Goal: Information Seeking & Learning: Learn about a topic

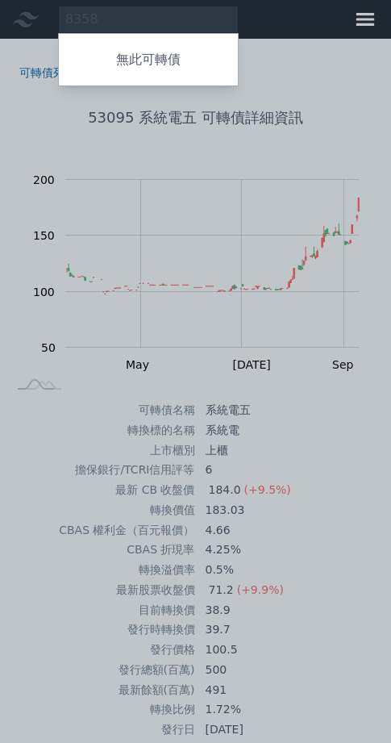
click at [131, 17] on div at bounding box center [195, 371] width 391 height 743
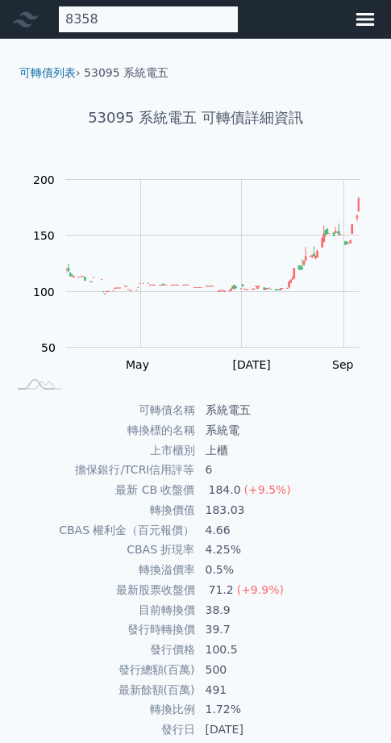
click at [134, 17] on div "8358 無此可轉債" at bounding box center [148, 19] width 181 height 27
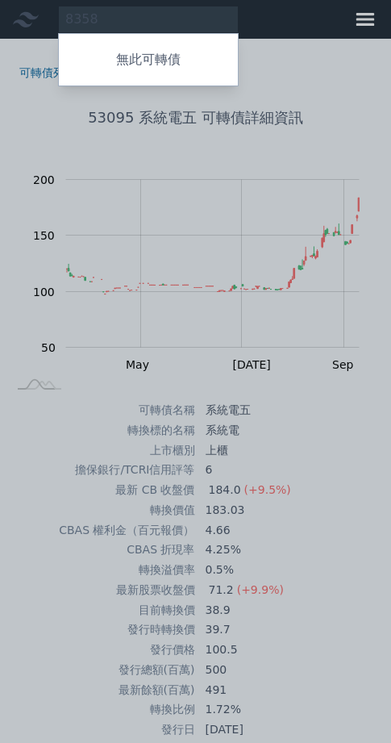
click at [196, 23] on div at bounding box center [195, 371] width 391 height 743
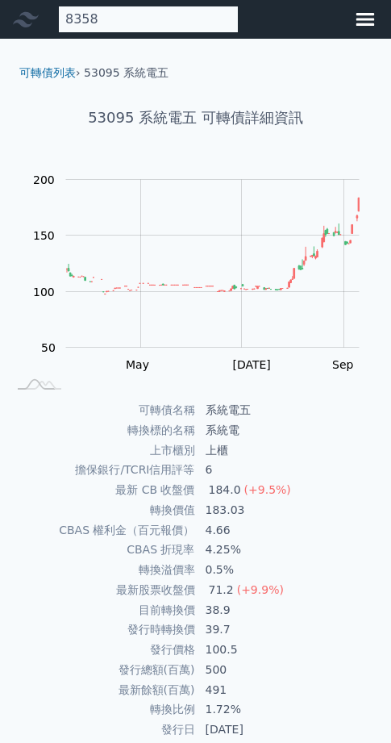
drag, startPoint x: 157, startPoint y: 16, endPoint x: 217, endPoint y: 40, distance: 64.9
click at [157, 16] on div "8358 無此可轉債" at bounding box center [148, 19] width 181 height 27
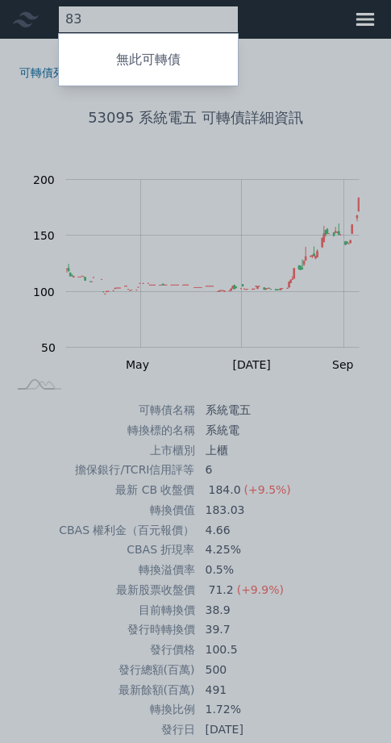
type input "8"
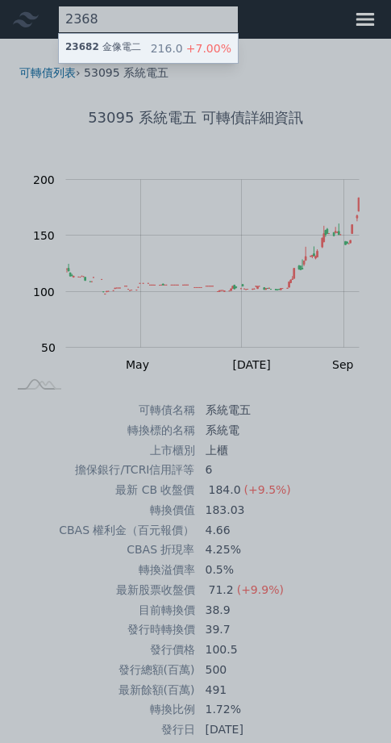
type input "2368"
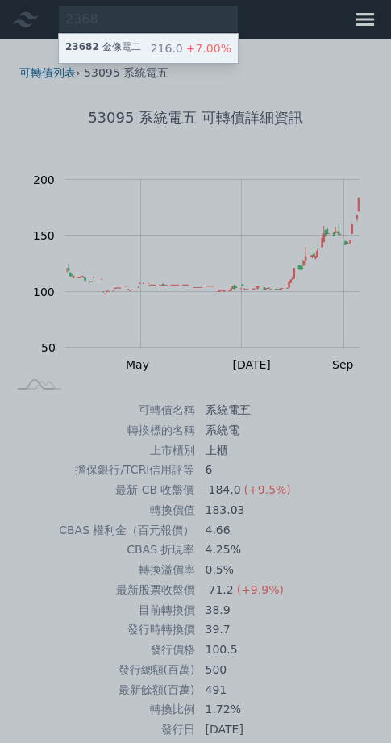
click at [232, 55] on span "+7.00%" at bounding box center [207, 48] width 48 height 13
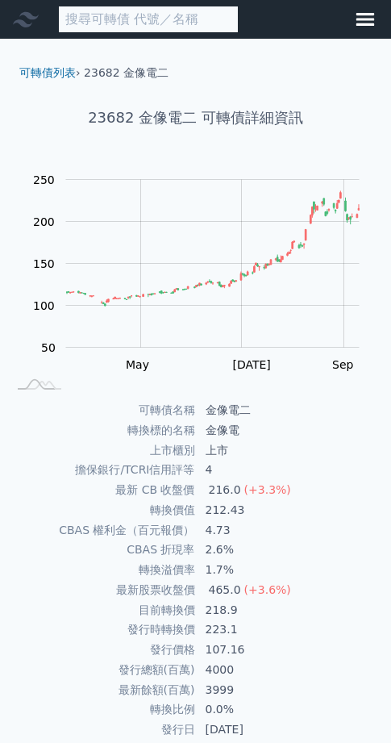
click at [197, 25] on input at bounding box center [148, 19] width 181 height 27
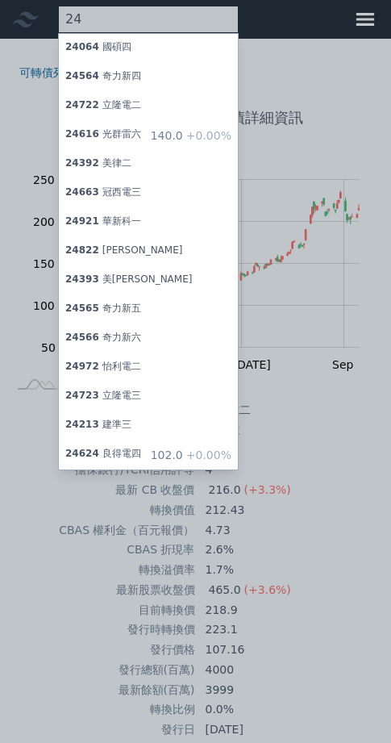
type input "2"
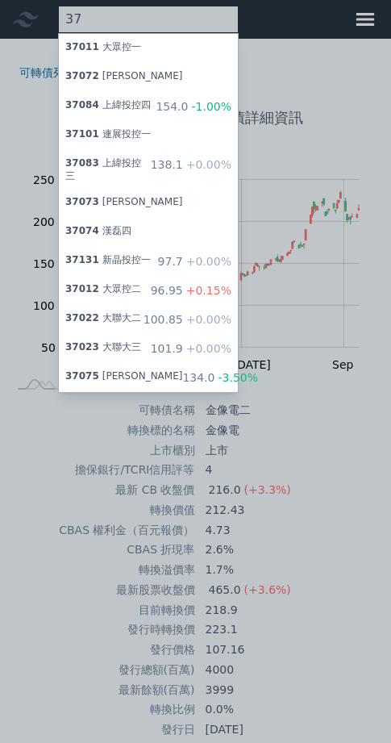
type input "3"
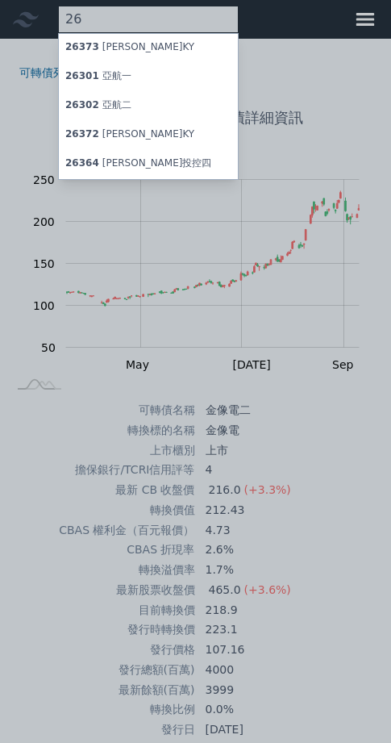
type input "2"
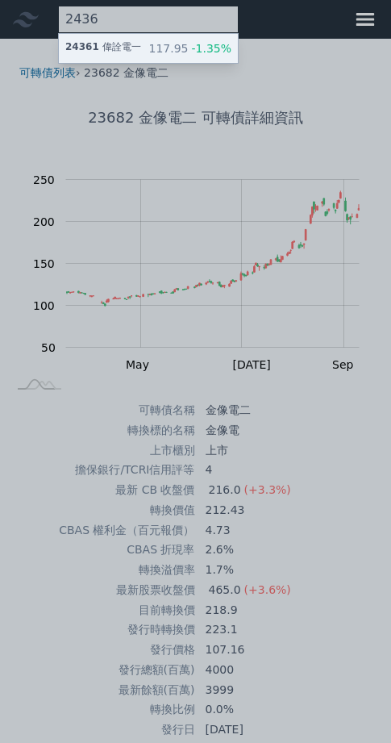
type input "2436"
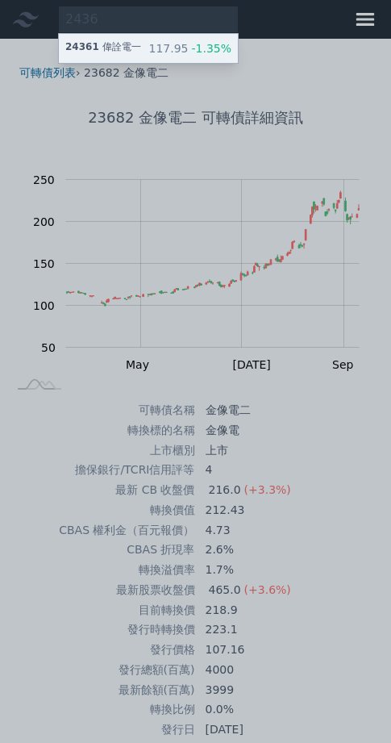
click at [179, 63] on div "24361 偉詮電一 117.95 -1.35%" at bounding box center [148, 48] width 179 height 29
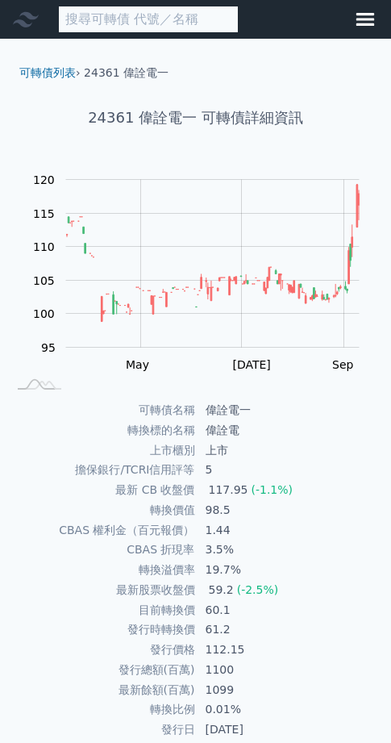
click at [130, 20] on input at bounding box center [148, 19] width 181 height 27
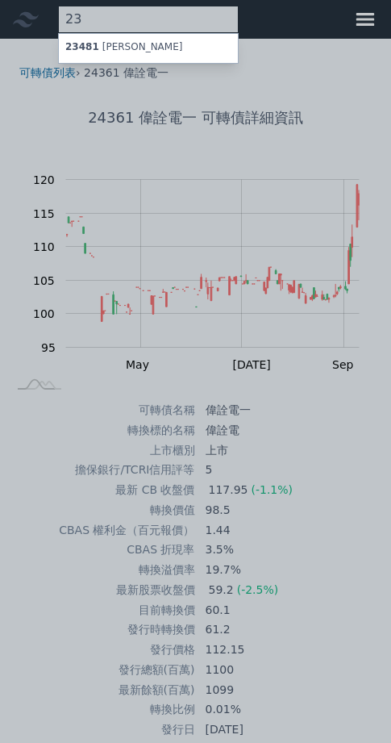
type input "2"
type input "1"
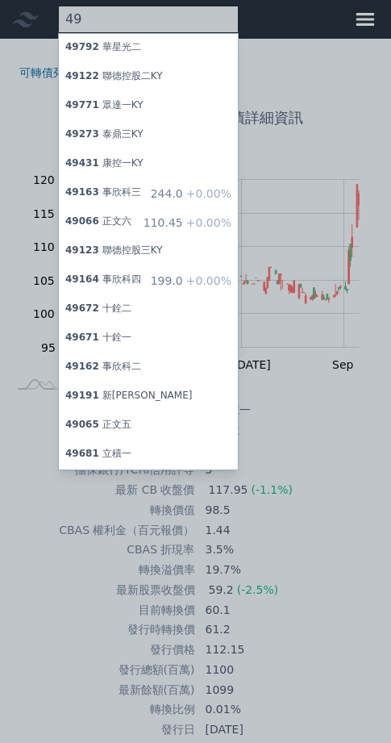
type input "4"
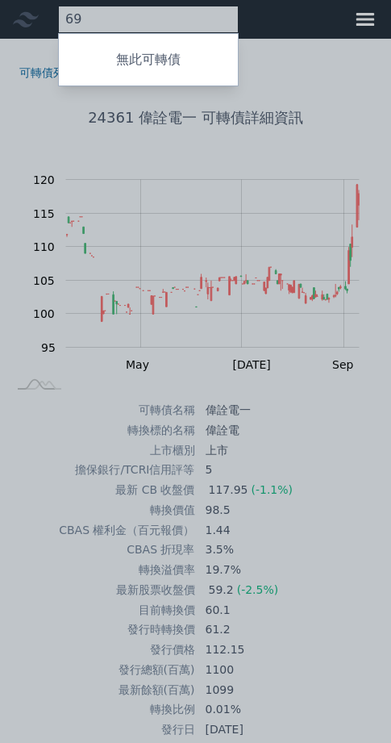
type input "6"
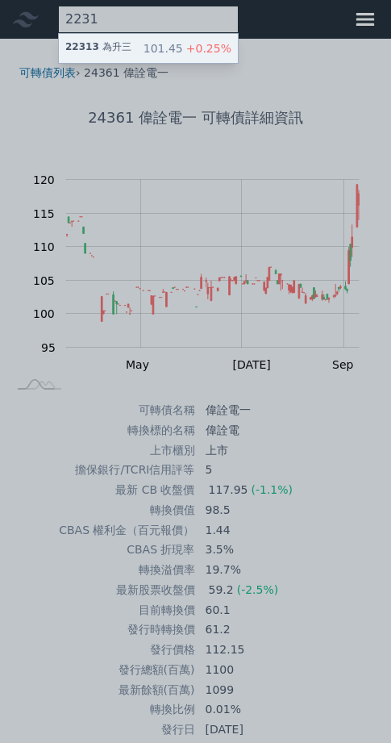
type input "2231"
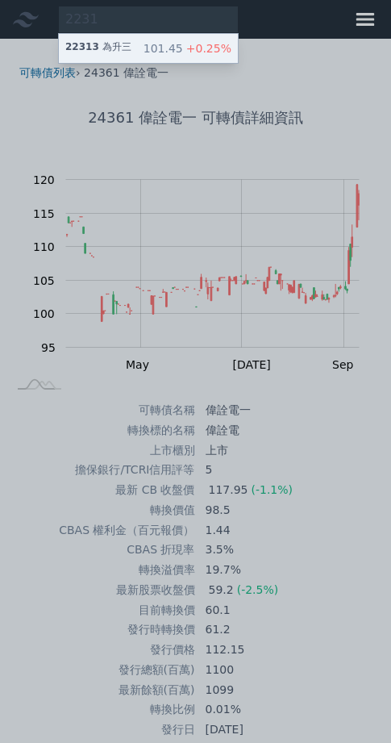
click at [200, 57] on div "101.45 +0.25%" at bounding box center [188, 48] width 88 height 16
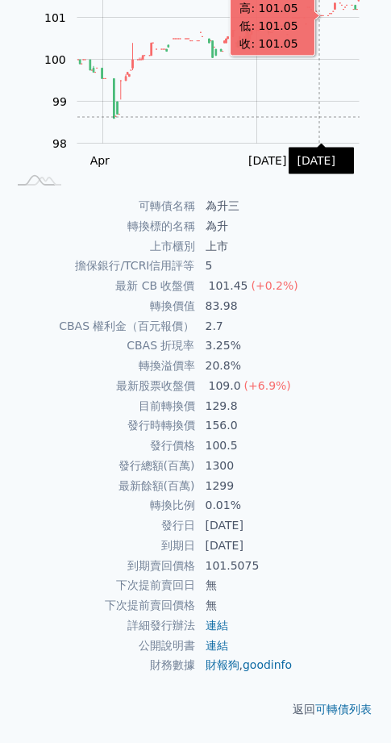
scroll to position [337, 0]
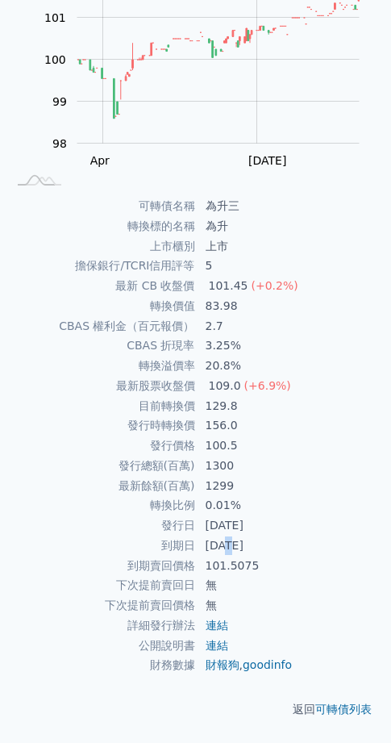
click at [238, 536] on td "[DATE]" at bounding box center [291, 546] width 190 height 20
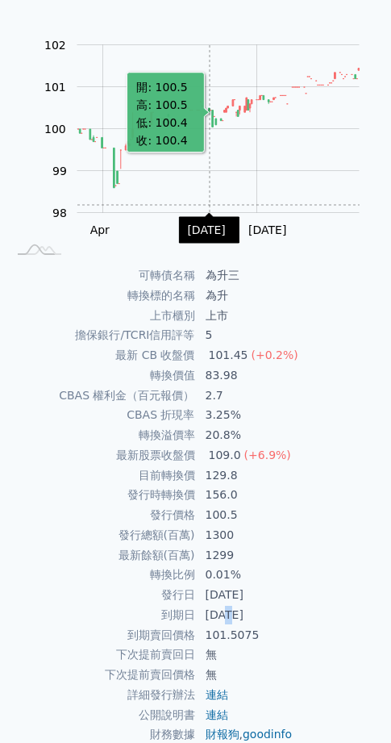
scroll to position [0, 0]
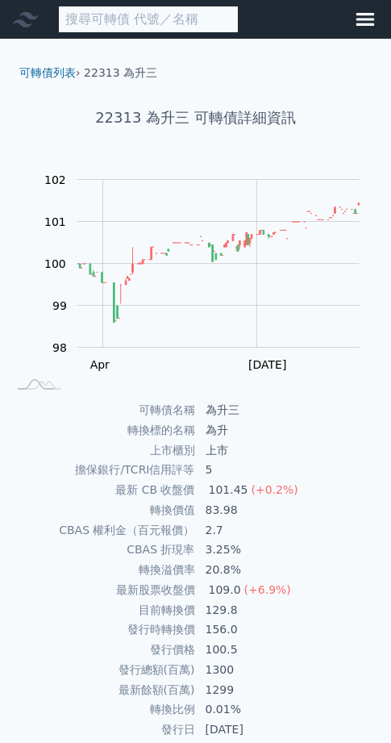
click at [161, 23] on input at bounding box center [148, 19] width 181 height 27
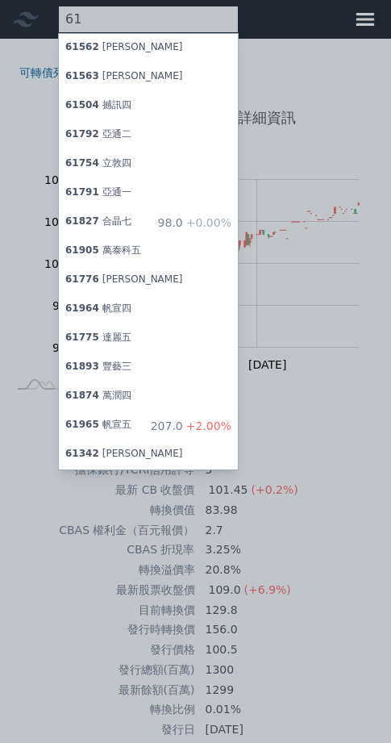
type input "6"
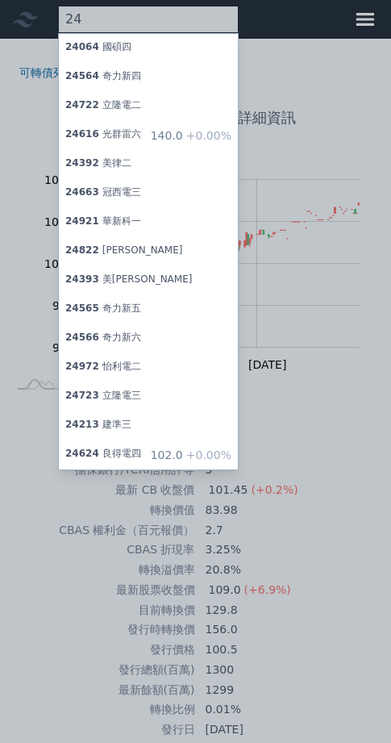
type input "2"
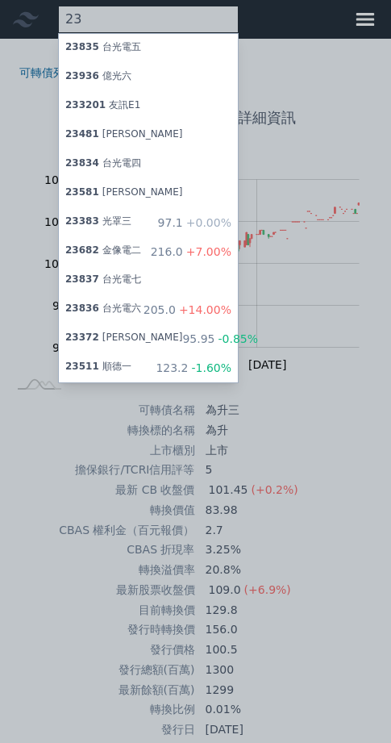
type input "2"
